Goal: Information Seeking & Learning: Learn about a topic

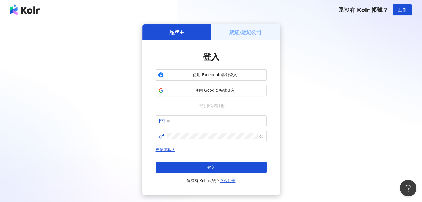
type input "**********"
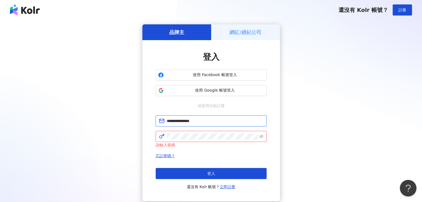
drag, startPoint x: 222, startPoint y: 120, endPoint x: 150, endPoint y: 126, distance: 72.1
click at [150, 126] on div "**********" at bounding box center [211, 120] width 138 height 161
click at [353, 110] on div "品牌主 網紅/經紀公司 登入 使用 Facebook 帳號登入 使用 Google 帳號登入 或使用信箱註冊 請填寫信箱 請輸入密碼 忘記密碼？ 登入 還沒有…" at bounding box center [211, 112] width 409 height 177
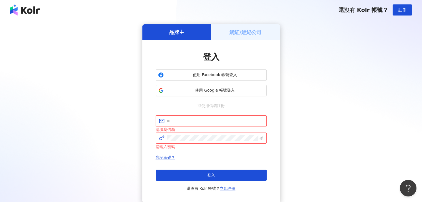
click at [198, 121] on input "text" at bounding box center [215, 121] width 97 height 6
type input "**********"
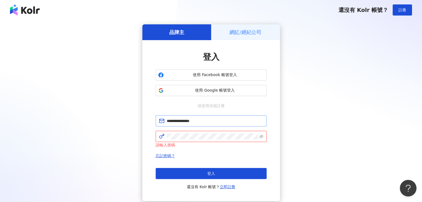
click button "登入" at bounding box center [211, 173] width 111 height 11
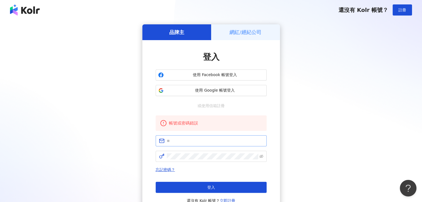
click at [179, 145] on span at bounding box center [211, 141] width 111 height 11
click at [176, 142] on input "text" at bounding box center [215, 141] width 97 height 6
type input "**********"
click button "登入" at bounding box center [211, 187] width 111 height 11
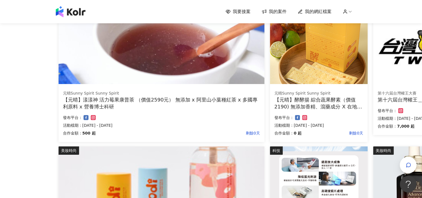
scroll to position [83, 0]
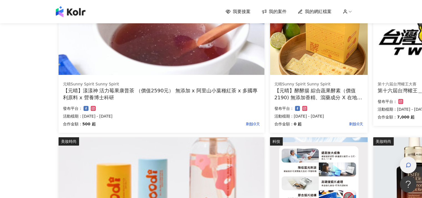
click at [411, 164] on div "button" at bounding box center [407, 165] width 7 height 12
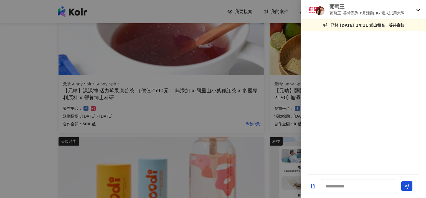
click at [409, 12] on div "葡萄王 葡萄王_[PERSON_NAME]系列 6月活動_IG 素人試用大隊" at bounding box center [360, 9] width 107 height 13
click at [413, 11] on div "葡萄王 葡萄王_[PERSON_NAME]系列 6月活動_IG 素人試用大隊" at bounding box center [360, 9] width 107 height 13
click at [402, 10] on p "葡萄王_薑黃系列 6月活動_IG 素人試用大隊" at bounding box center [367, 13] width 75 height 6
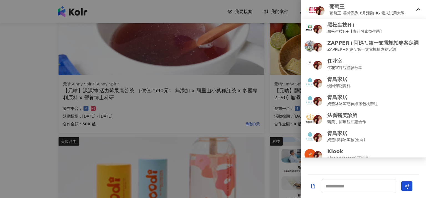
click at [230, 33] on div at bounding box center [213, 99] width 426 height 198
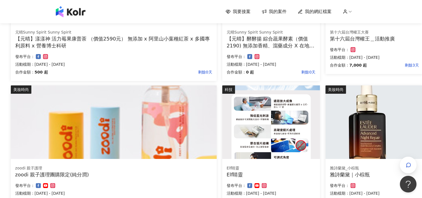
scroll to position [139, 48]
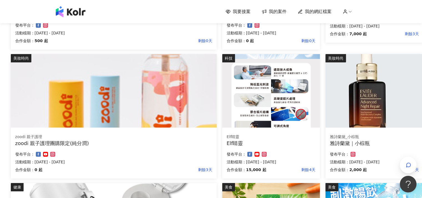
click at [267, 112] on img at bounding box center [271, 91] width 98 height 74
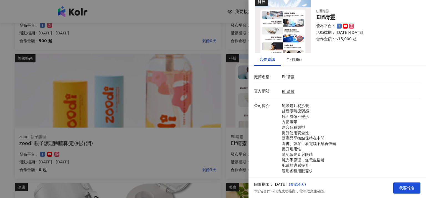
scroll to position [0, 0]
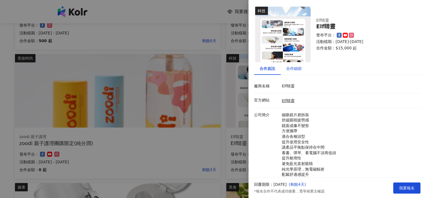
click at [293, 71] on div "合作細節" at bounding box center [294, 68] width 16 height 6
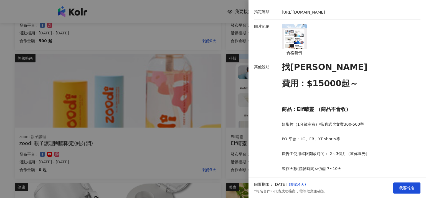
scroll to position [194, 0]
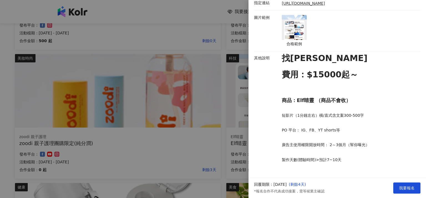
click at [225, 137] on div at bounding box center [213, 99] width 426 height 198
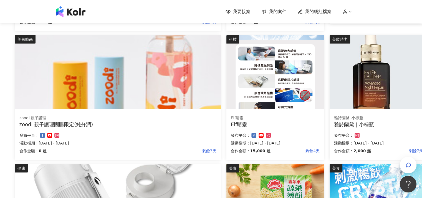
scroll to position [305, 44]
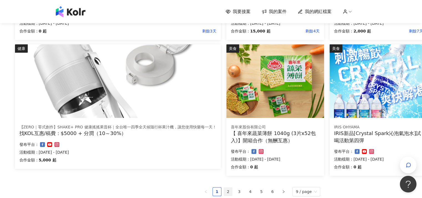
click at [231, 192] on link "2" at bounding box center [228, 192] width 8 height 8
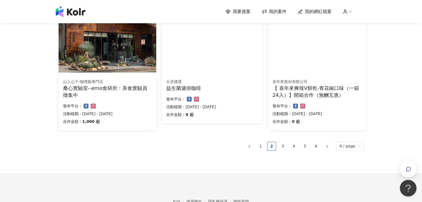
scroll to position [361, 0]
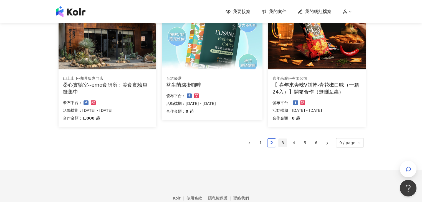
click at [284, 142] on link "3" at bounding box center [282, 143] width 8 height 8
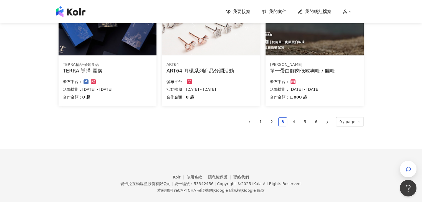
scroll to position [346, 0]
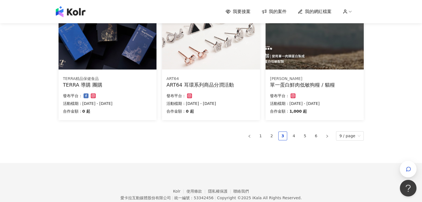
click at [301, 80] on div "[PERSON_NAME]" at bounding box center [314, 79] width 89 height 6
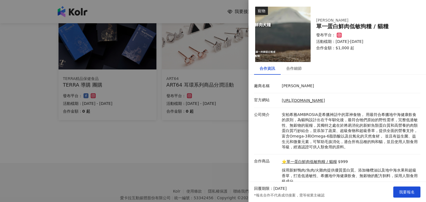
click at [188, 153] on div at bounding box center [213, 101] width 426 height 202
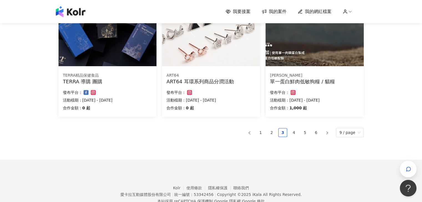
scroll to position [369, 0]
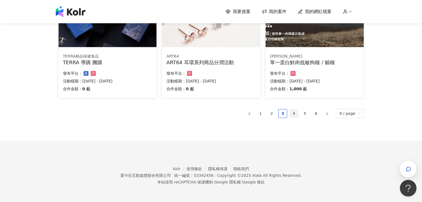
click at [296, 116] on link "4" at bounding box center [294, 114] width 8 height 8
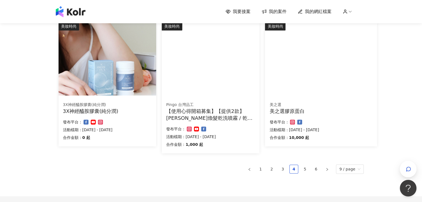
scroll to position [348, 0]
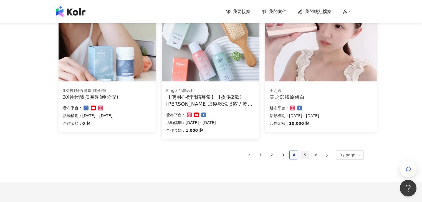
click at [308, 156] on link "5" at bounding box center [305, 155] width 8 height 8
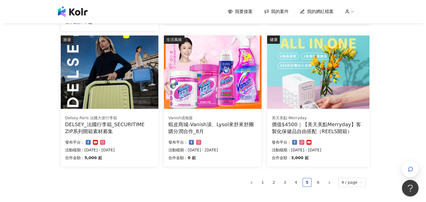
scroll to position [333, 0]
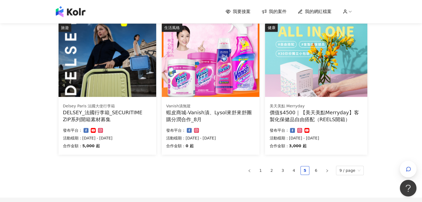
click at [228, 112] on div "蝦皮商城-Vanish漬、Lysol來舒來舒團購分潤合作_8月" at bounding box center [210, 116] width 89 height 14
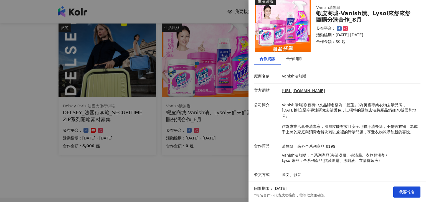
scroll to position [15, 0]
click at [214, 183] on div at bounding box center [213, 101] width 426 height 202
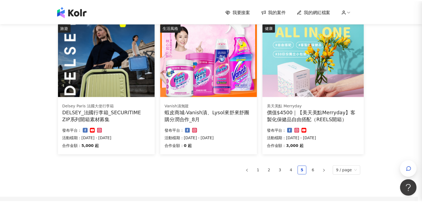
scroll to position [0, 0]
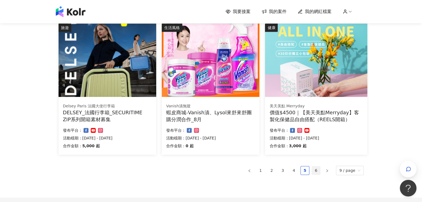
click at [317, 170] on link "6" at bounding box center [316, 171] width 8 height 8
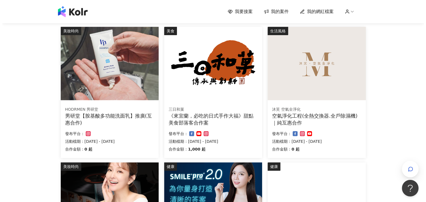
scroll to position [55, 0]
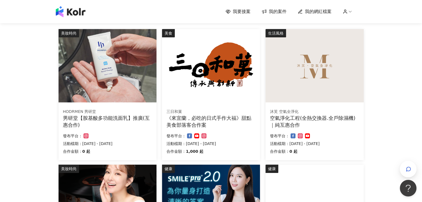
click at [217, 121] on div "《來宜蘭，必吃的日式手作大福》甜點美食部落客合作案" at bounding box center [210, 122] width 89 height 14
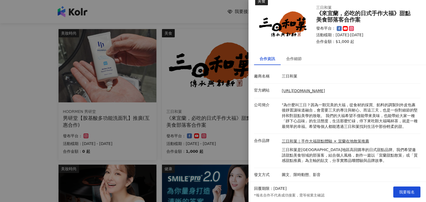
scroll to position [15, 0]
click at [293, 56] on div "合作細節" at bounding box center [294, 59] width 16 height 6
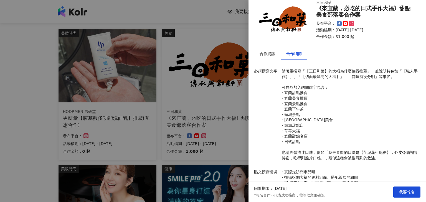
drag, startPoint x: 205, startPoint y: 113, endPoint x: 210, endPoint y: 116, distance: 5.9
click at [205, 113] on div at bounding box center [213, 101] width 426 height 202
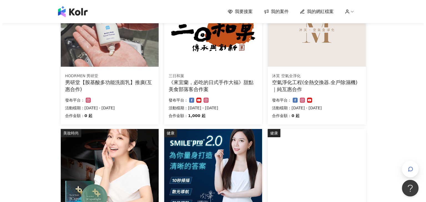
scroll to position [83, 0]
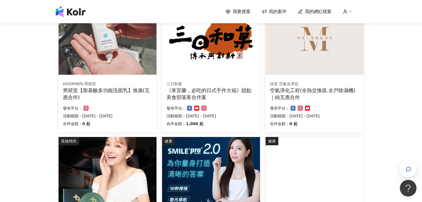
click at [228, 90] on div "《來宜蘭，必吃的日式手作大福》甜點美食部落客合作案" at bounding box center [210, 94] width 89 height 14
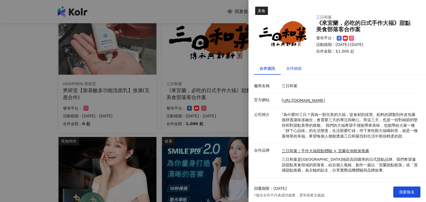
click at [298, 70] on div "合作細節" at bounding box center [294, 68] width 16 height 6
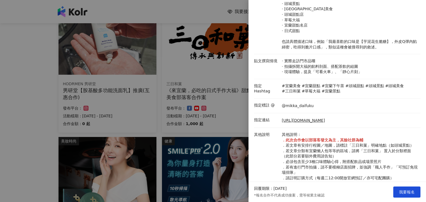
scroll to position [206, 0]
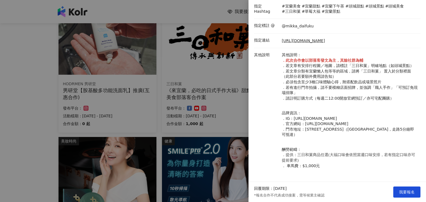
click at [229, 128] on div at bounding box center [213, 101] width 426 height 202
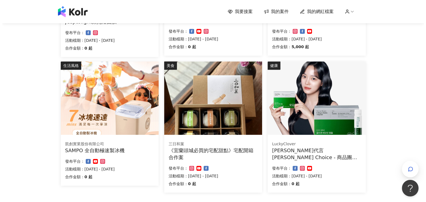
scroll to position [305, 0]
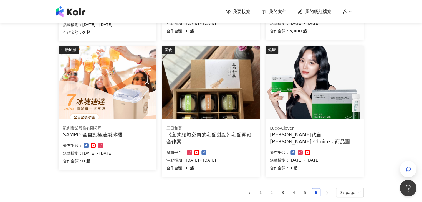
click at [125, 87] on img at bounding box center [108, 83] width 98 height 74
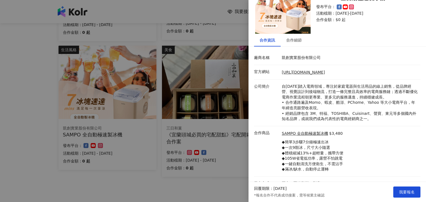
scroll to position [37, 0]
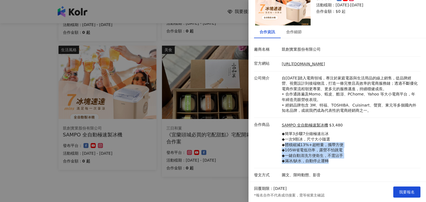
drag, startPoint x: 286, startPoint y: 147, endPoint x: 340, endPoint y: 159, distance: 55.9
click at [340, 159] on p "◆簡單3步驟7分鐘極速出冰 ◆一次9顆冰，尺寸大小隨選 ◆體積縮減13%+超輕量，攜帶方便 ◆105W省電低功率，露營不怕跳電 ◆一鍵自動清洗方便衛生，不需沾…" at bounding box center [313, 147] width 62 height 33
click at [338, 158] on p "◆簡單3步驟7分鐘極速出冰 ◆一次9顆冰，尺寸大小隨選 ◆體積縮減13%+超輕量，攜帶方便 ◆105W省電低功率，露營不怕跳電 ◆一鍵自動清洗方便衛生，不需沾…" at bounding box center [313, 147] width 62 height 33
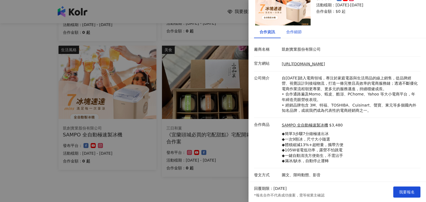
click at [293, 29] on div "合作細節" at bounding box center [294, 32] width 16 height 6
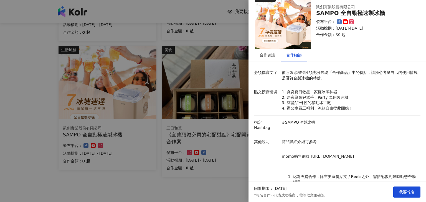
scroll to position [10, 0]
